Goal: Task Accomplishment & Management: Complete application form

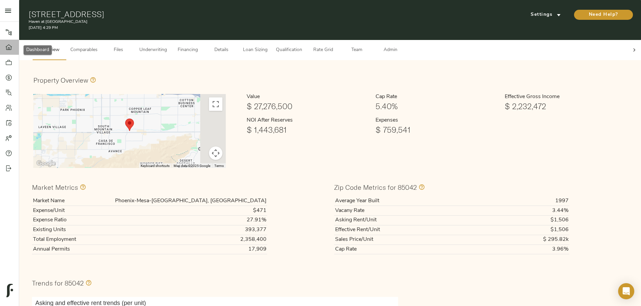
click at [13, 46] on div at bounding box center [11, 47] width 13 height 7
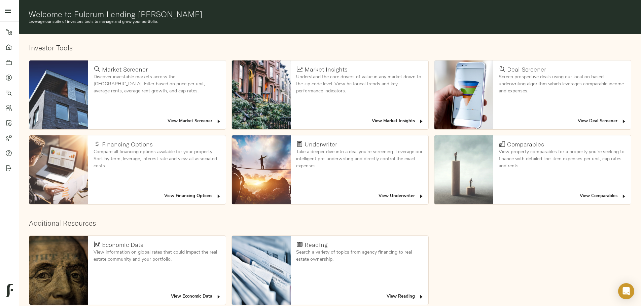
click at [578, 118] on span "View Deal Screener" at bounding box center [602, 122] width 49 height 8
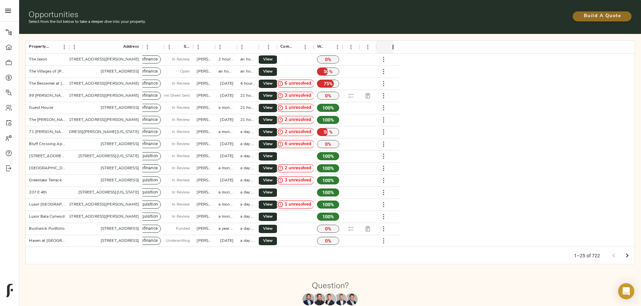
click at [579, 15] on span "Build A Quote" at bounding box center [601, 16] width 45 height 8
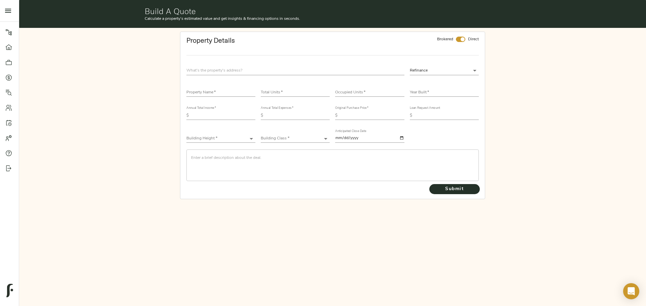
click at [366, 69] on input "text" at bounding box center [295, 70] width 218 height 9
click at [242, 73] on input "text" at bounding box center [295, 70] width 218 height 9
click at [219, 68] on input "text" at bounding box center [295, 70] width 218 height 9
drag, startPoint x: 236, startPoint y: 84, endPoint x: 233, endPoint y: 87, distance: 4.1
click at [236, 84] on div "Property Name   *" at bounding box center [220, 89] width 69 height 13
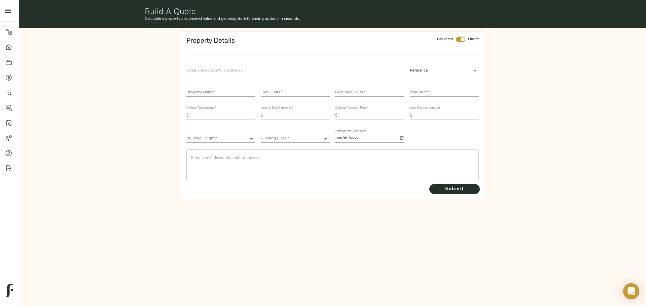
click at [233, 87] on div "Property Name   *" at bounding box center [220, 89] width 69 height 13
click at [232, 89] on input "text" at bounding box center [220, 93] width 69 height 8
click at [250, 68] on input "text" at bounding box center [295, 70] width 218 height 9
click at [231, 69] on input "text" at bounding box center [295, 70] width 218 height 9
type input "[STREET_ADDRESS]"
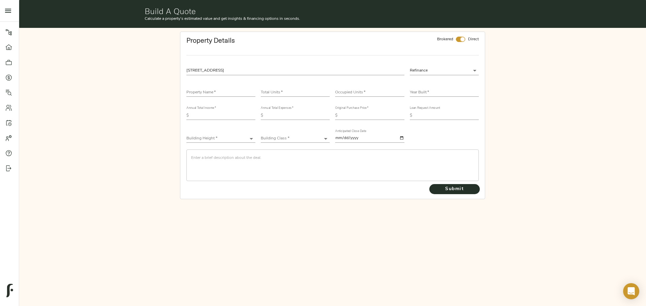
click at [461, 38] on input "checkbox" at bounding box center [462, 39] width 16 height 5
checkbox input "false"
click at [239, 90] on input "text" at bounding box center [220, 93] width 69 height 8
type input "The Villages of [PERSON_NAME]"
